Goal: Information Seeking & Learning: Learn about a topic

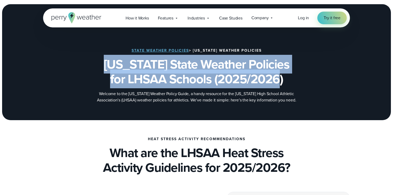
drag, startPoint x: 284, startPoint y: 80, endPoint x: 106, endPoint y: 67, distance: 177.9
click at [106, 67] on h1 "[US_STATE] State Weather Policies for LHSAA Schools (2025/2026)" at bounding box center [196, 71] width 254 height 29
copy h1 "[US_STATE] State Weather Policies for LHSAA Schools (2025/2026)"
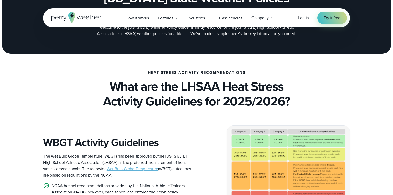
scroll to position [69, 0]
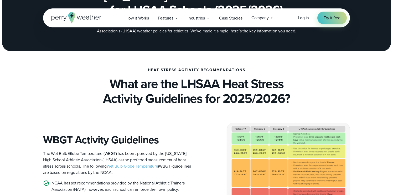
click at [278, 156] on img at bounding box center [288, 173] width 122 height 101
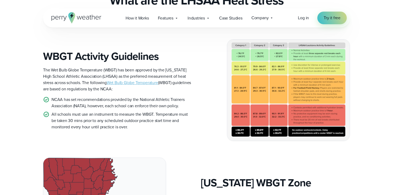
scroll to position [149, 0]
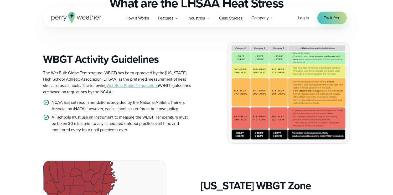
click at [263, 89] on img at bounding box center [288, 92] width 122 height 101
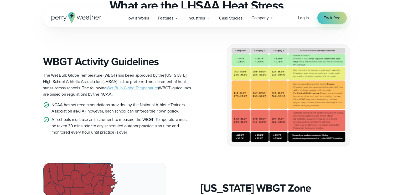
scroll to position [139, 0]
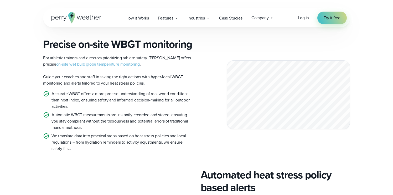
scroll to position [439, 0]
